Goal: Find specific page/section: Find specific page/section

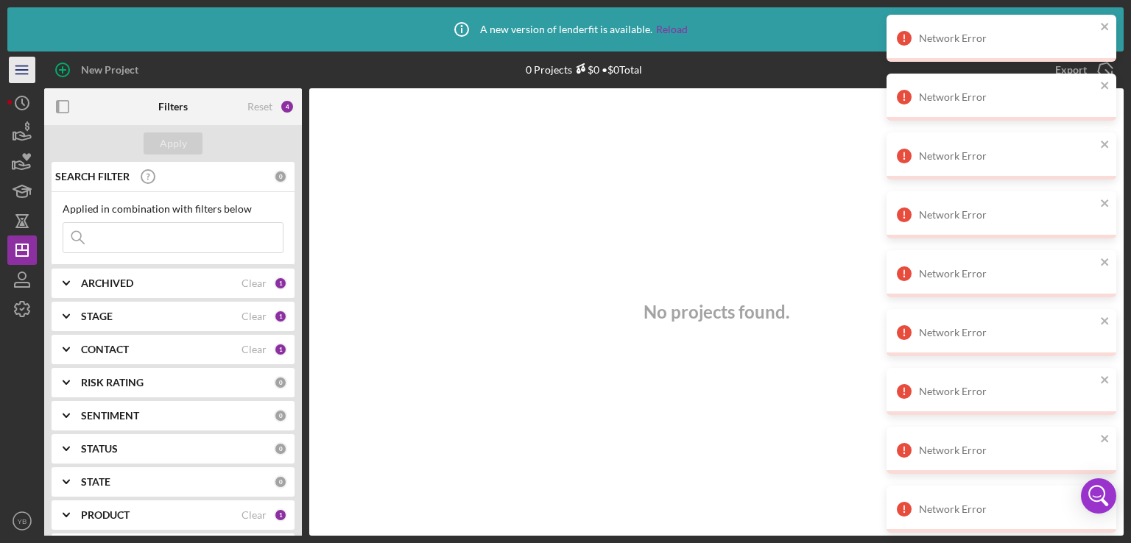
click at [21, 74] on icon "Icon/Menu" at bounding box center [22, 70] width 33 height 33
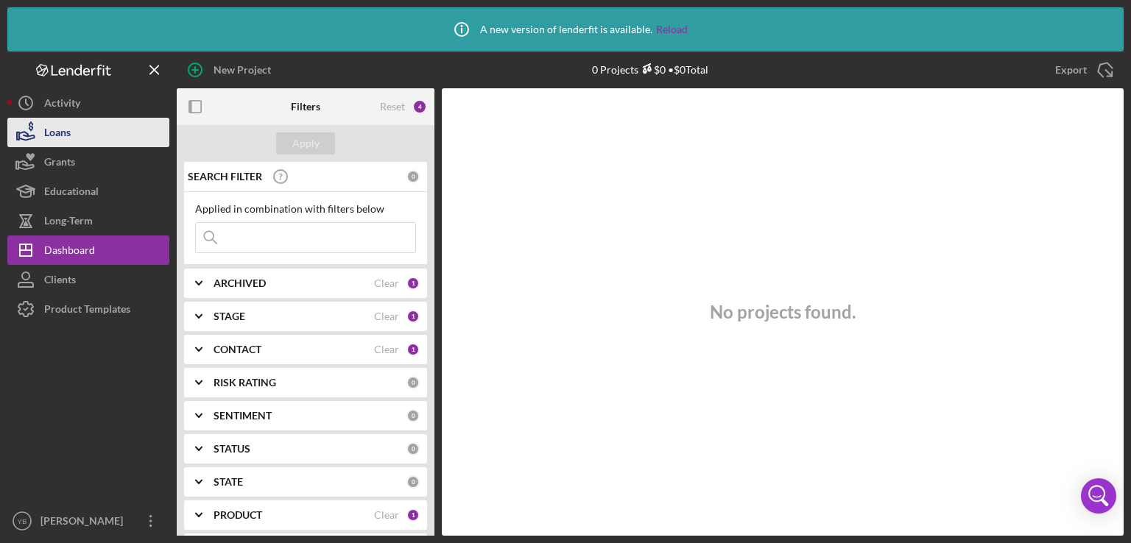
click at [64, 129] on div "Loans" at bounding box center [57, 134] width 27 height 33
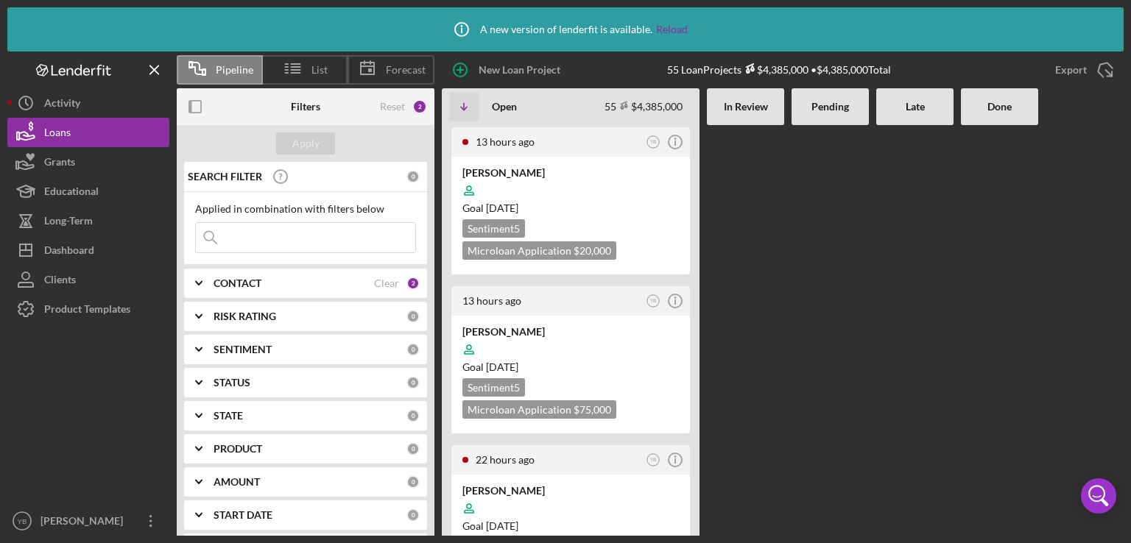
click at [811, 228] on div at bounding box center [830, 330] width 77 height 411
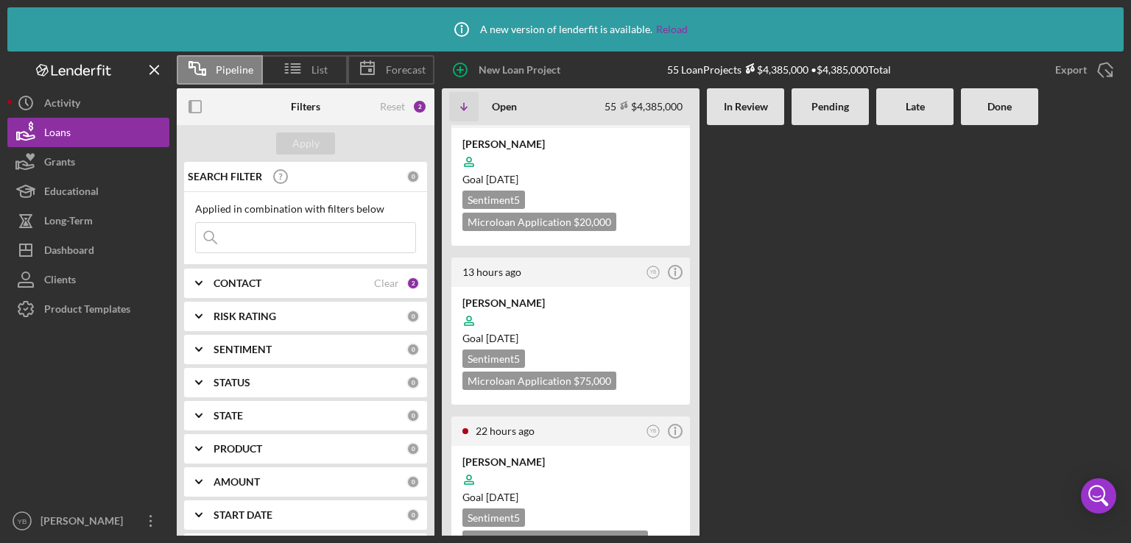
scroll to position [29, 0]
click at [844, 261] on div at bounding box center [830, 301] width 77 height 411
click at [253, 281] on b "CONTACT" at bounding box center [238, 284] width 48 height 12
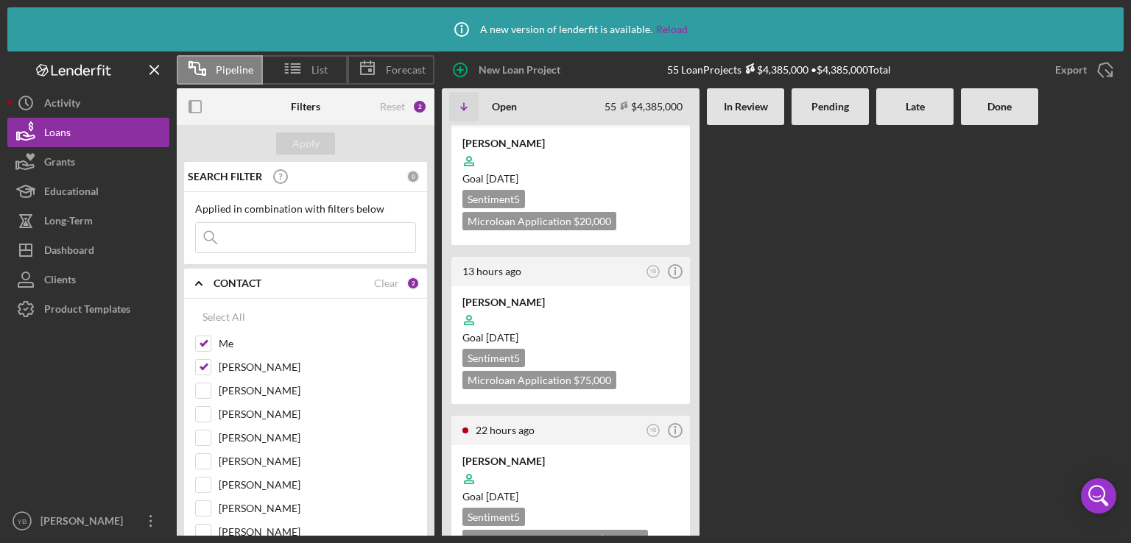
click at [824, 345] on div at bounding box center [830, 301] width 77 height 411
click at [834, 297] on div at bounding box center [830, 301] width 77 height 411
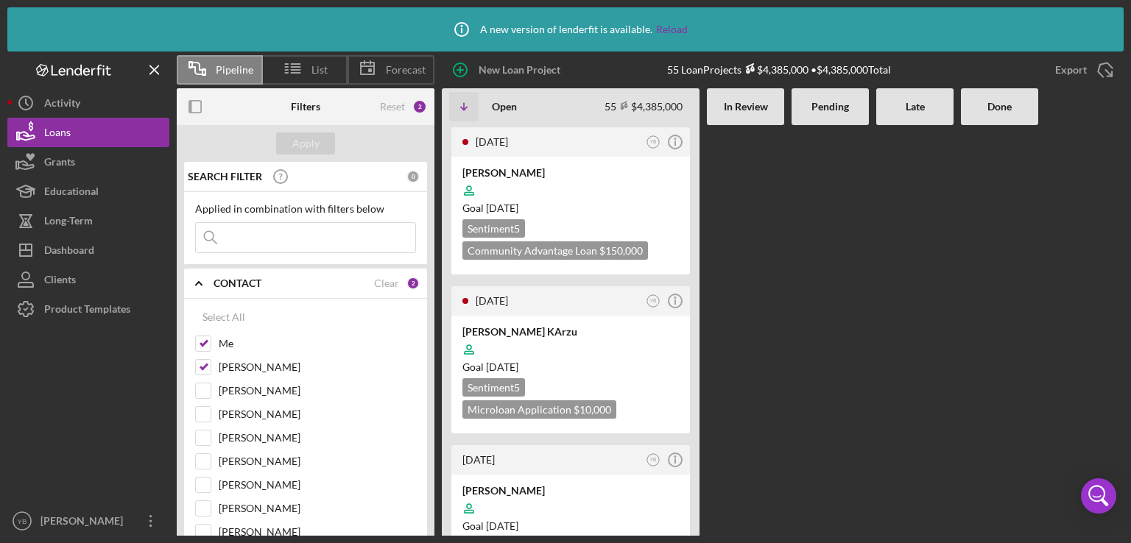
scroll to position [1031, 0]
